Goal: Task Accomplishment & Management: Use online tool/utility

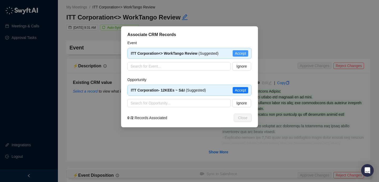
click at [239, 54] on span "Accept" at bounding box center [240, 53] width 11 height 6
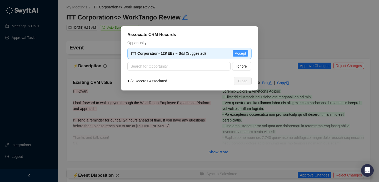
click at [244, 51] on span "Accept" at bounding box center [240, 53] width 11 height 6
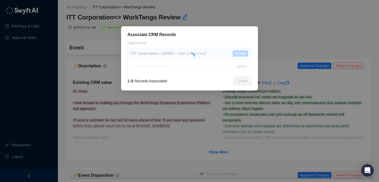
type textarea "**********"
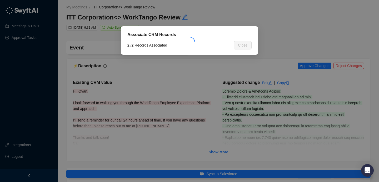
type input "**********"
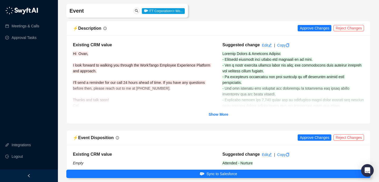
scroll to position [39, 0]
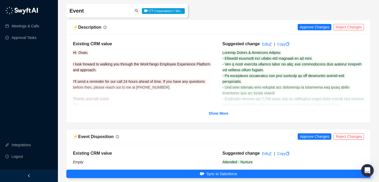
drag, startPoint x: 224, startPoint y: 115, endPoint x: 260, endPoint y: 64, distance: 62.0
click at [224, 115] on strong "Show More" at bounding box center [219, 113] width 20 height 4
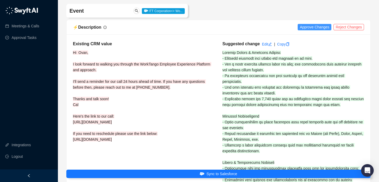
click at [300, 26] on span "Approve Changes" at bounding box center [314, 27] width 29 height 6
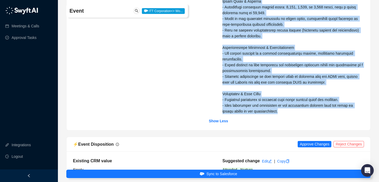
scroll to position [258, 0]
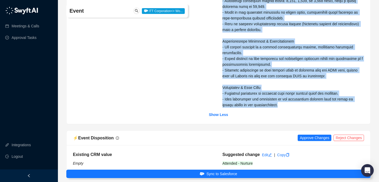
drag, startPoint x: 224, startPoint y: 53, endPoint x: 289, endPoint y: 98, distance: 79.2
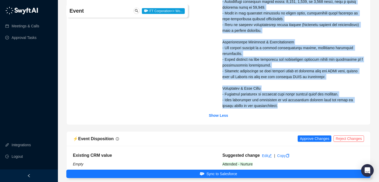
copy span "Current Status & Internal Process - Recently returned from travel and catching …"
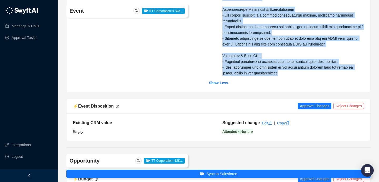
scroll to position [306, 0]
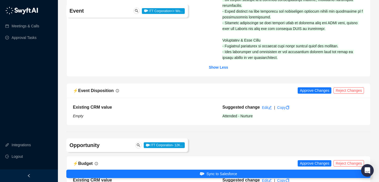
click at [315, 89] on div "⚡️ Event Disposition Approve Changes Reject Changes" at bounding box center [219, 90] width 304 height 15
click at [315, 88] on span "Approve Changes" at bounding box center [314, 91] width 29 height 6
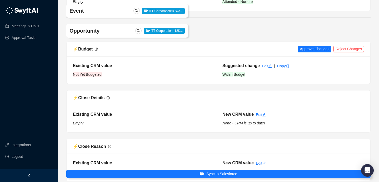
scroll to position [429, 0]
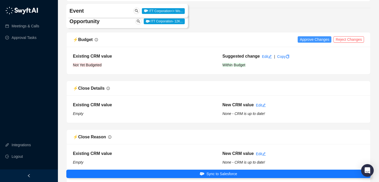
click at [310, 37] on span "Approve Changes" at bounding box center [314, 40] width 29 height 6
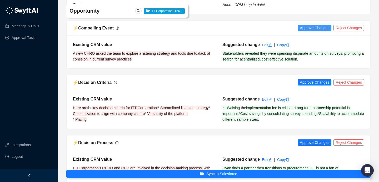
scroll to position [637, 0]
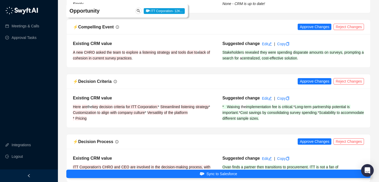
drag, startPoint x: 314, startPoint y: 19, endPoint x: 358, endPoint y: 42, distance: 50.1
click at [358, 42] on div "⚡️ Compelling Event Approve Changes Reject Changes Existing CRM value A new CHR…" at bounding box center [218, 43] width 304 height 48
click at [316, 24] on span "Approve Changes" at bounding box center [314, 27] width 29 height 6
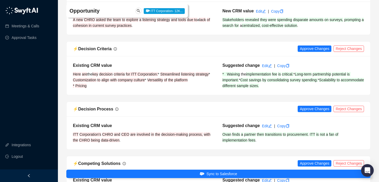
scroll to position [671, 0]
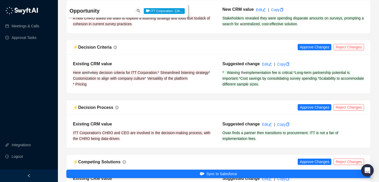
drag, startPoint x: 353, startPoint y: 39, endPoint x: 352, endPoint y: 33, distance: 5.9
click at [309, 44] on span "Approve Changes" at bounding box center [314, 47] width 29 height 6
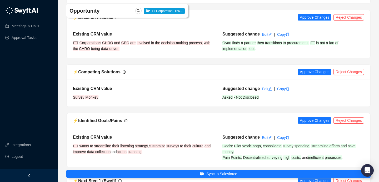
scroll to position [762, 0]
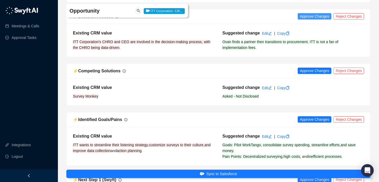
click at [309, 19] on span "Approve Changes" at bounding box center [314, 16] width 29 height 6
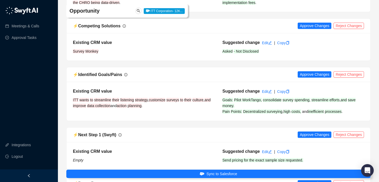
scroll to position [815, 0]
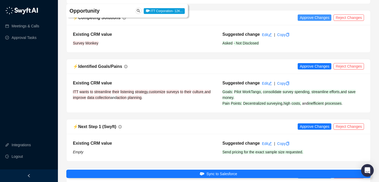
drag, startPoint x: 313, startPoint y: 22, endPoint x: 312, endPoint y: 26, distance: 4.3
click at [313, 21] on span "Approve Changes" at bounding box center [314, 18] width 29 height 6
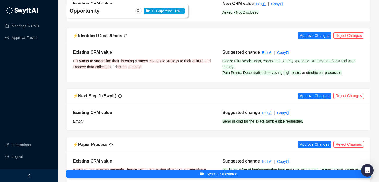
scroll to position [847, 0]
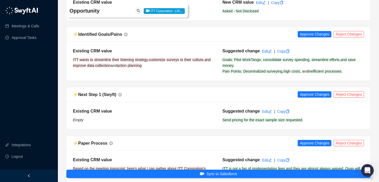
drag, startPoint x: 317, startPoint y: 41, endPoint x: 320, endPoint y: 30, distance: 11.2
click at [321, 30] on div "⚡️ Budget Changes Approved | Undo Existing CRM value Not Yet Budgeted New CRM v…" at bounding box center [218, 122] width 307 height 1017
click at [343, 37] on span "Reject Changes" at bounding box center [348, 34] width 26 height 6
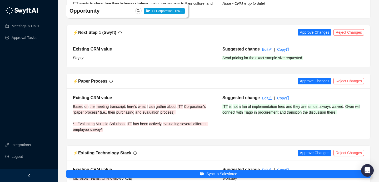
scroll to position [905, 0]
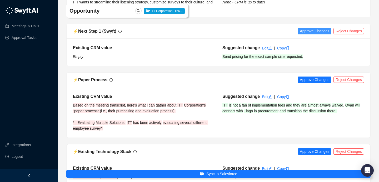
click at [310, 34] on span "Approve Changes" at bounding box center [314, 31] width 29 height 6
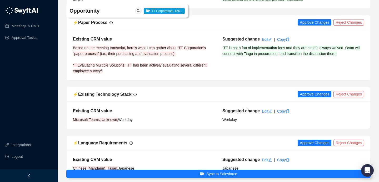
scroll to position [965, 0]
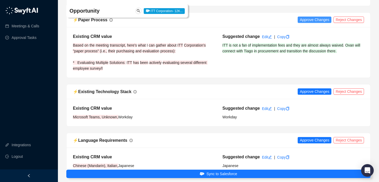
click at [319, 23] on span "Approve Changes" at bounding box center [314, 20] width 29 height 6
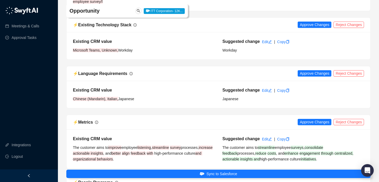
scroll to position [1036, 0]
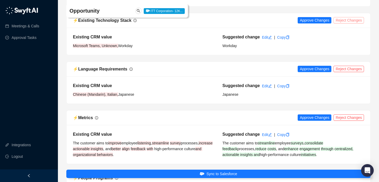
click at [347, 23] on span "Reject Changes" at bounding box center [348, 20] width 26 height 6
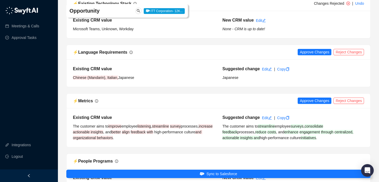
scroll to position [1058, 0]
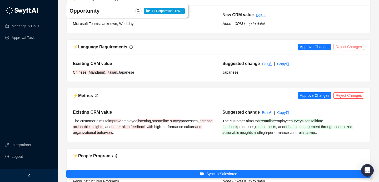
click at [343, 50] on span "Reject Changes" at bounding box center [348, 47] width 26 height 6
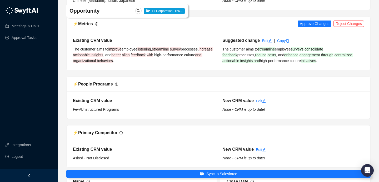
scroll to position [1134, 0]
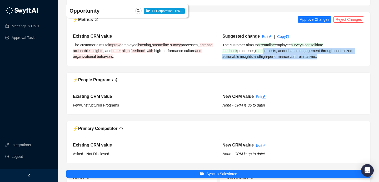
drag, startPoint x: 250, startPoint y: 57, endPoint x: 315, endPoint y: 62, distance: 65.2
click at [313, 59] on div "Suggested change Edit | Copy The customer aims to streamline employee surveys ,…" at bounding box center [292, 46] width 149 height 26
click at [317, 59] on div "Suggested change Edit | Copy The customer aims to streamline employee surveys ,…" at bounding box center [292, 46] width 149 height 26
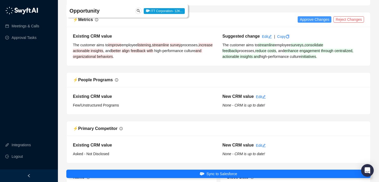
click at [312, 22] on span "Approve Changes" at bounding box center [314, 20] width 29 height 6
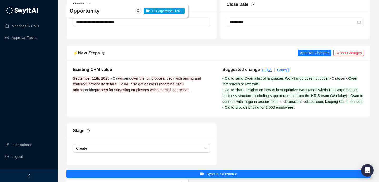
scroll to position [1317, 0]
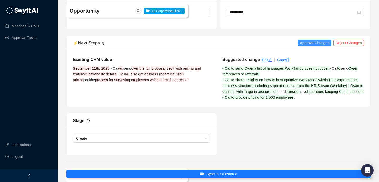
click at [316, 46] on span "Approve Changes" at bounding box center [314, 43] width 29 height 6
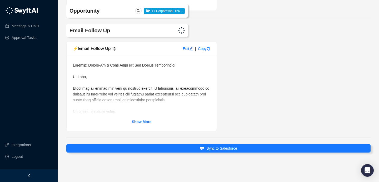
scroll to position [1473, 0]
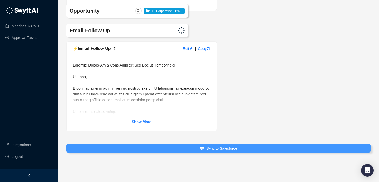
click at [238, 146] on button "Sync to Salesforce" at bounding box center [218, 148] width 304 height 8
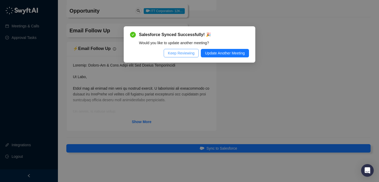
scroll to position [1450, 0]
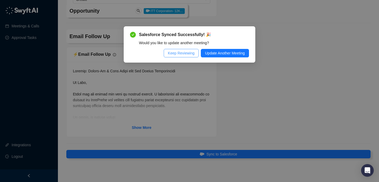
click at [182, 54] on span "Keep Reviewing" at bounding box center [181, 53] width 27 height 6
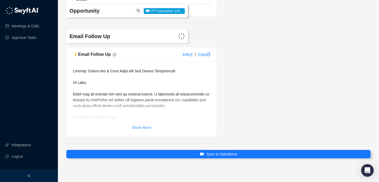
click at [142, 125] on link "Show More" at bounding box center [142, 128] width 20 height 6
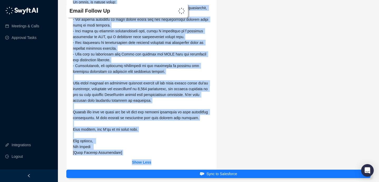
scroll to position [1566, 0]
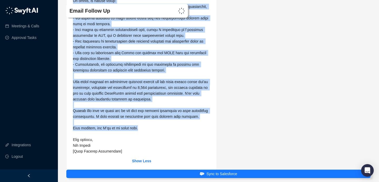
drag, startPoint x: 73, startPoint y: 47, endPoint x: 140, endPoint y: 120, distance: 99.4
click at [140, 120] on div at bounding box center [141, 53] width 137 height 203
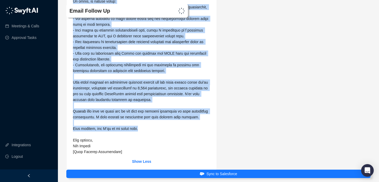
copy span "Hi Ovan, Thank you for taking the time to connect earlier. I appreciated the op…"
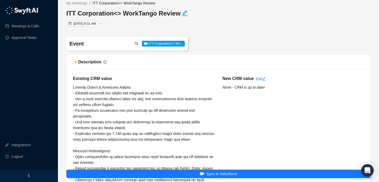
scroll to position [0, 0]
